Goal: Information Seeking & Learning: Find specific fact

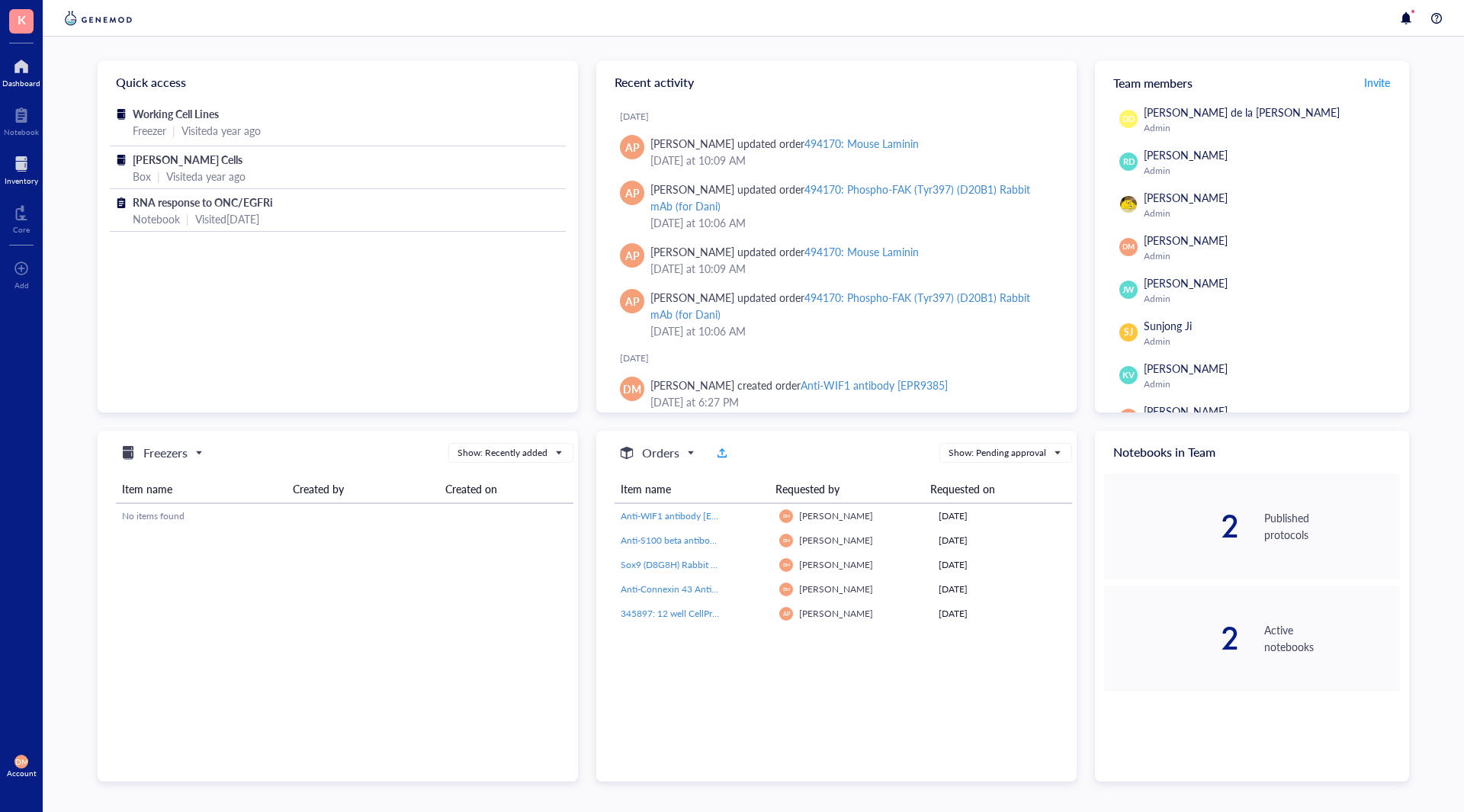
click at [32, 177] on div "Inventory" at bounding box center [21, 180] width 33 height 9
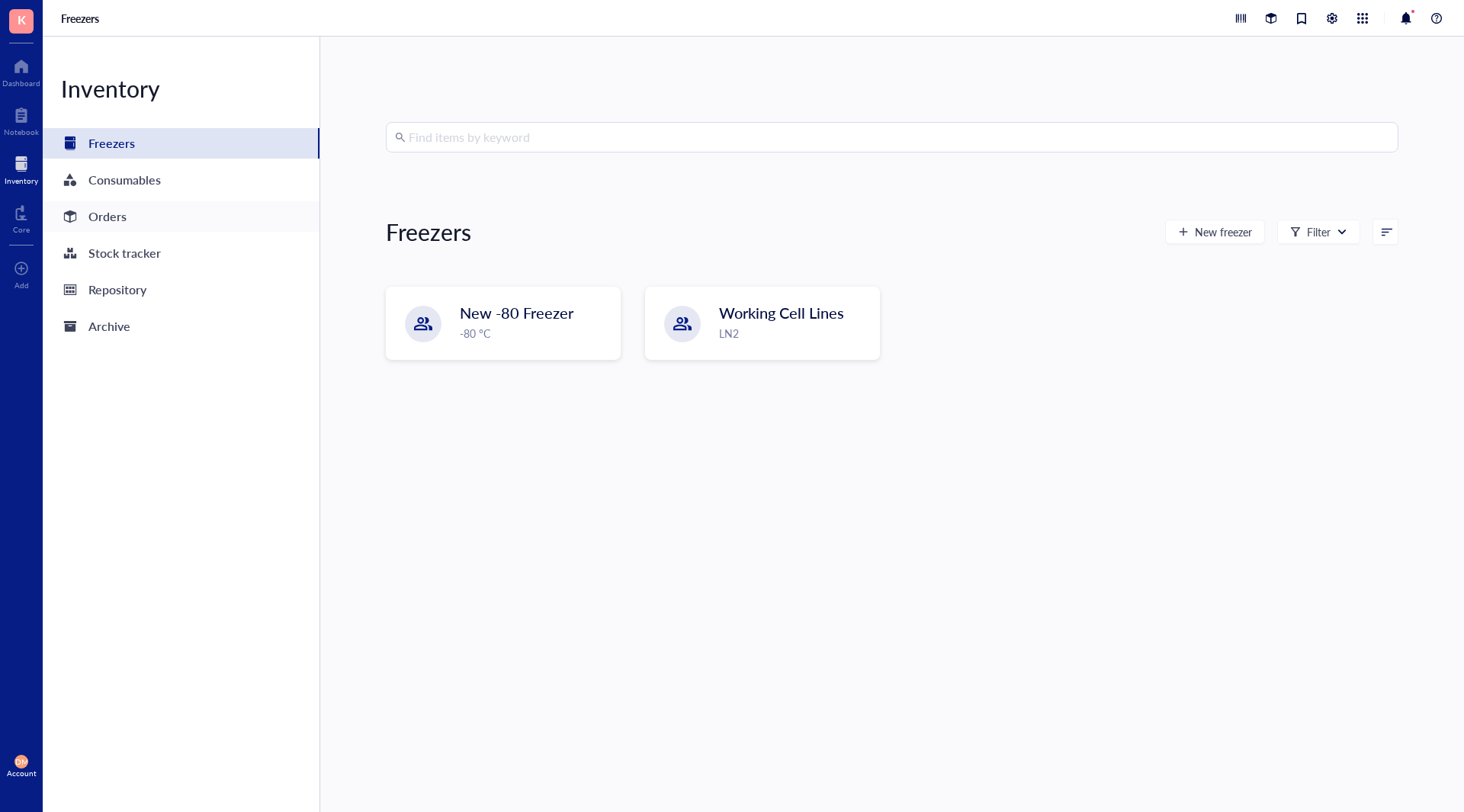
click at [106, 218] on div "Orders" at bounding box center [107, 216] width 38 height 21
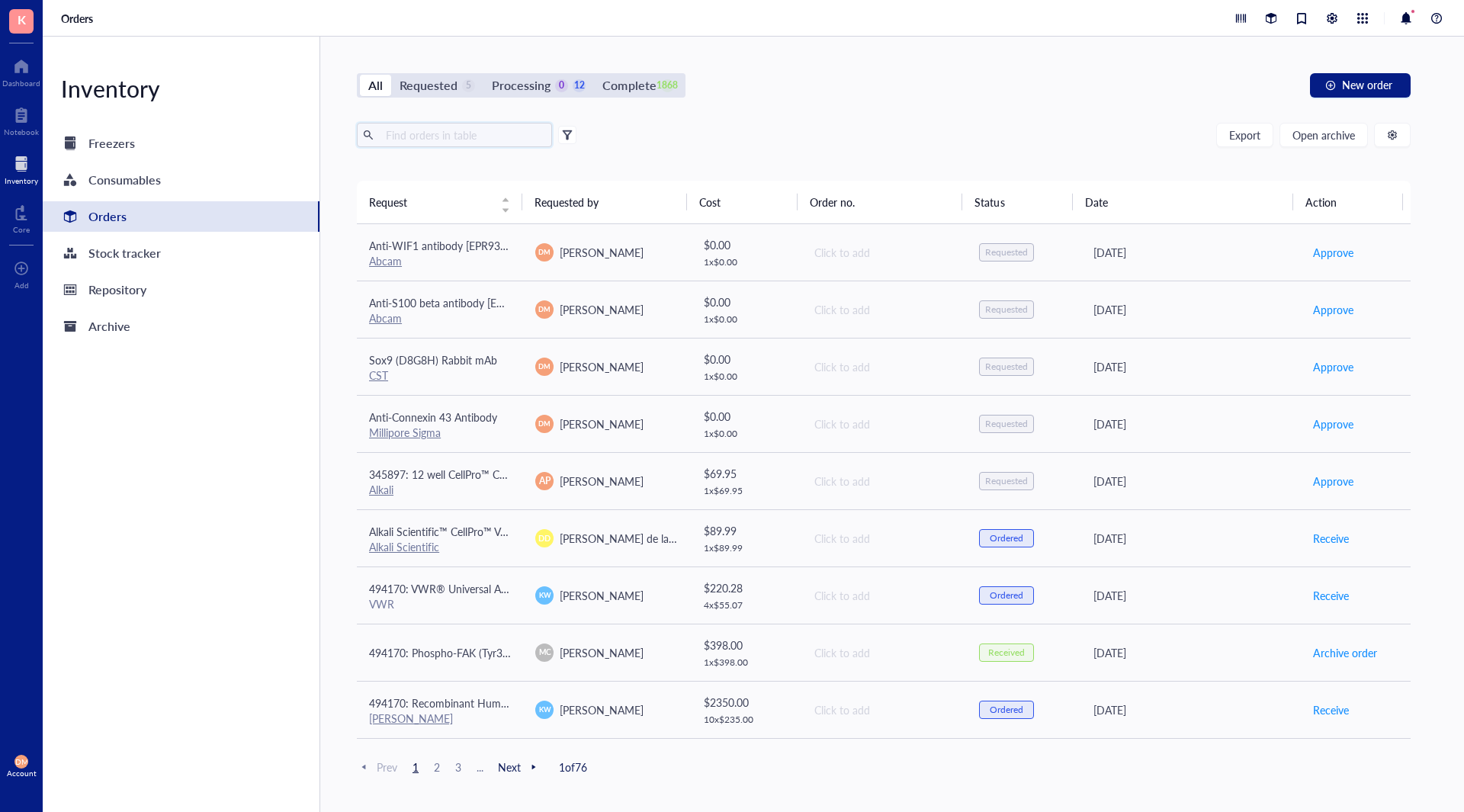
click at [440, 140] on input "text" at bounding box center [462, 135] width 167 height 23
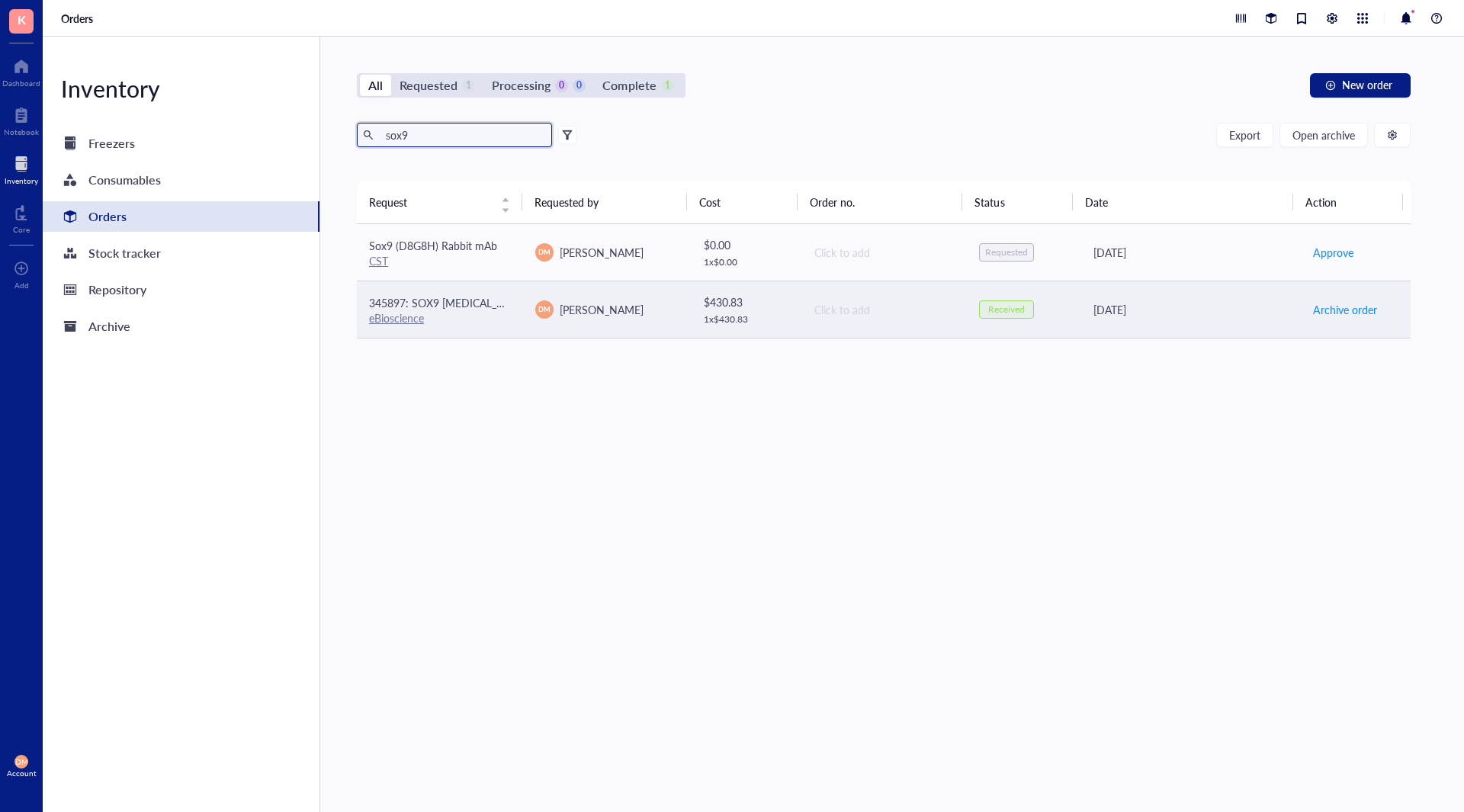
type input "sox9"
click at [447, 319] on div "eBioscience" at bounding box center [440, 317] width 142 height 14
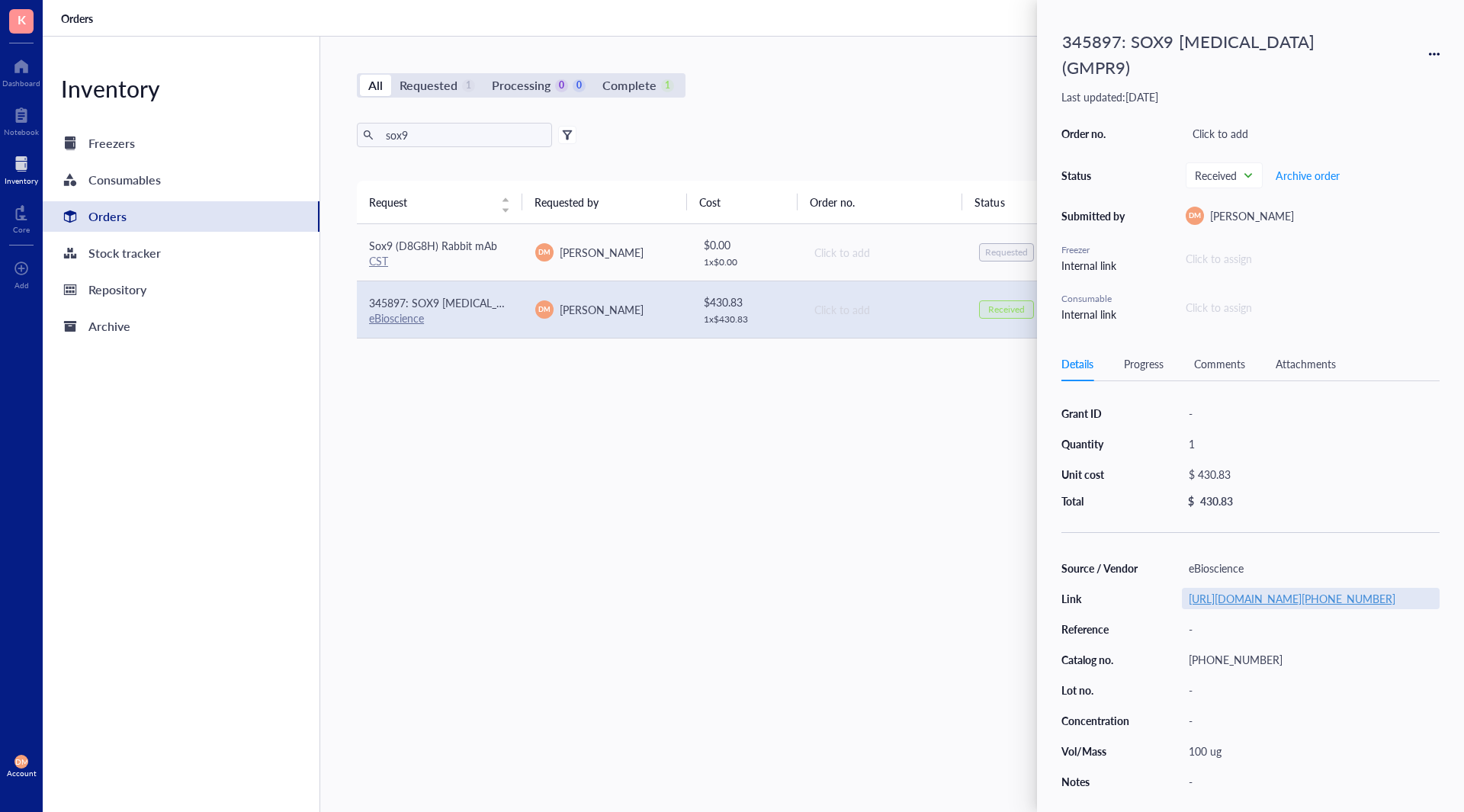
click at [1348, 606] on link "[URL][DOMAIN_NAME][PHONE_NUMBER]" at bounding box center [1292, 598] width 206 height 15
click at [790, 63] on div "All Requested 1 Processing 0 0 Complete 1 New order sox9 Export Open archive Re…" at bounding box center [883, 424] width 1127 height 775
